Goal: Task Accomplishment & Management: Complete application form

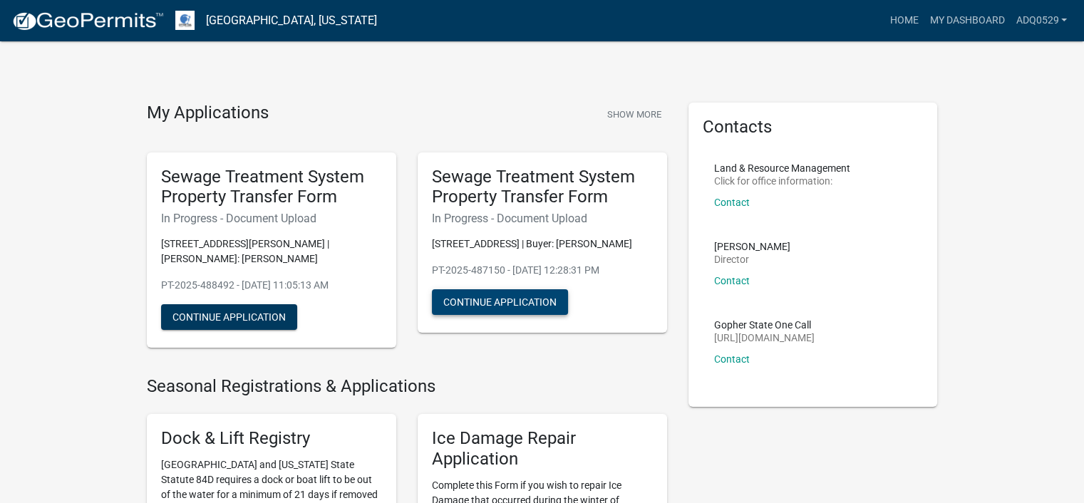
click at [495, 304] on button "Continue Application" at bounding box center [500, 302] width 136 height 26
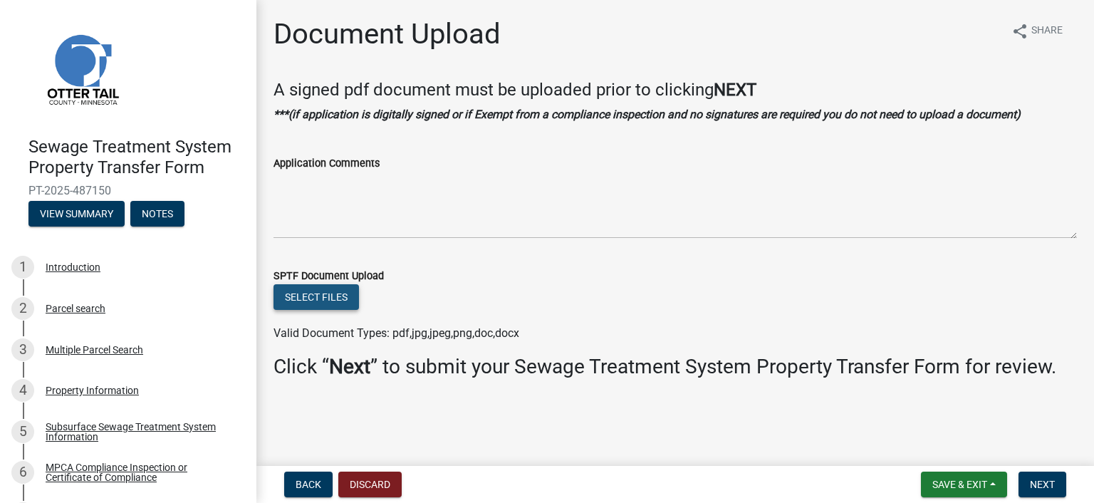
click at [333, 296] on button "Select files" at bounding box center [317, 297] width 86 height 26
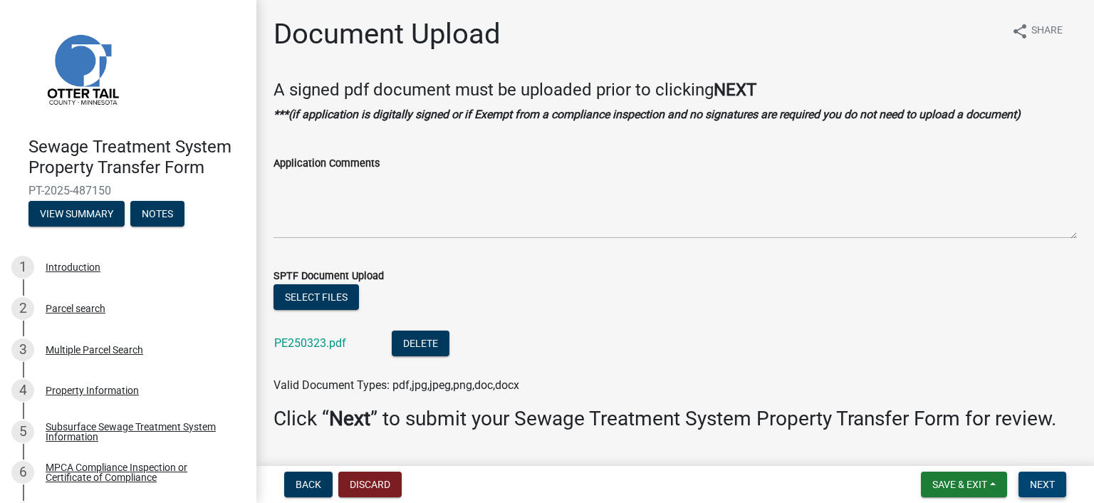
click at [1045, 481] on span "Next" at bounding box center [1042, 484] width 25 height 11
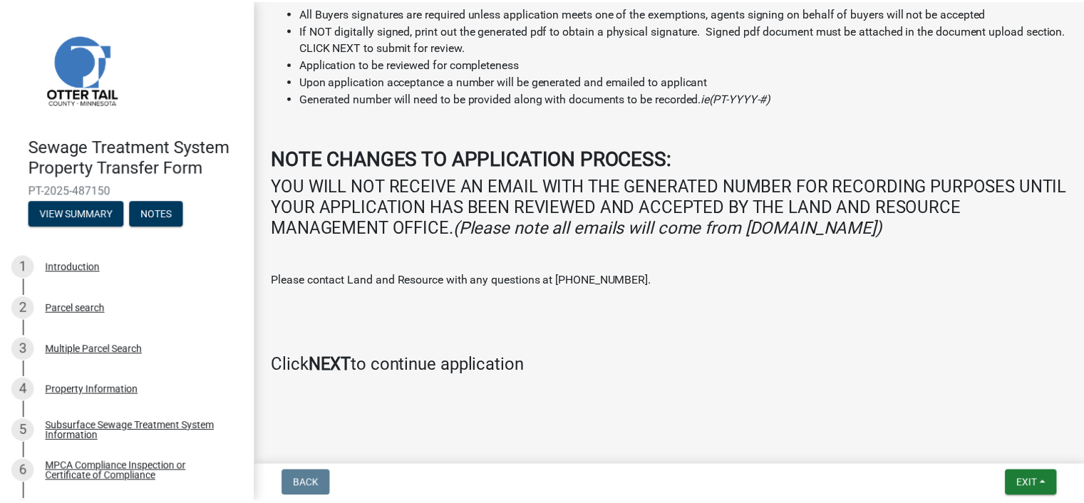
scroll to position [267, 0]
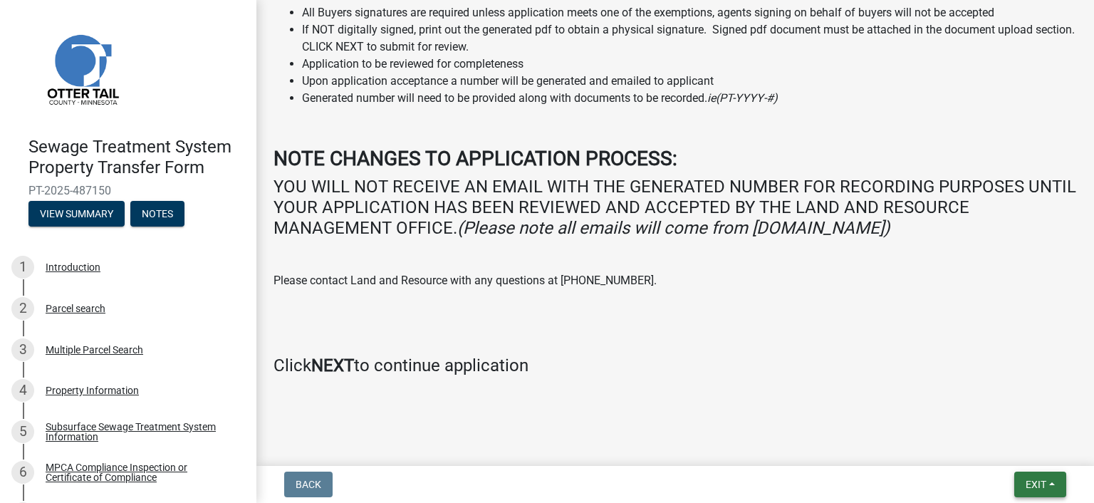
click at [1025, 473] on button "Exit" at bounding box center [1041, 485] width 52 height 26
click at [1005, 448] on button "Save & Exit" at bounding box center [1010, 447] width 114 height 34
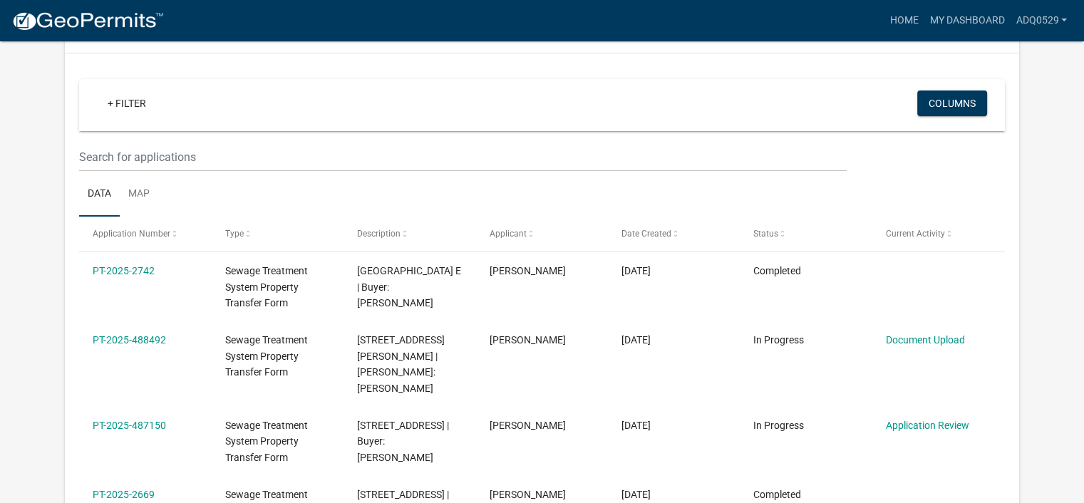
scroll to position [143, 0]
